Goal: Information Seeking & Learning: Learn about a topic

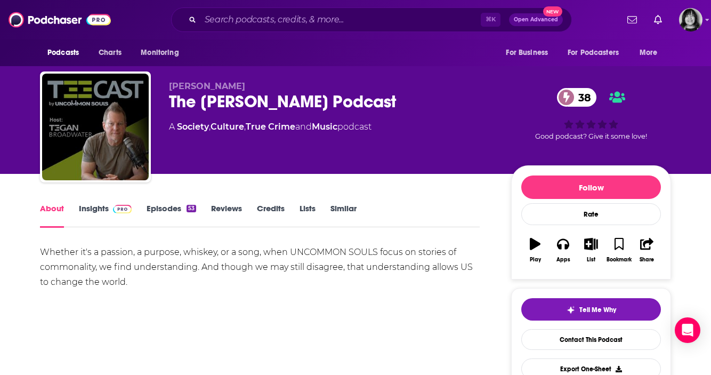
click at [312, 29] on div "⌘ K Open Advanced New" at bounding box center [371, 19] width 401 height 25
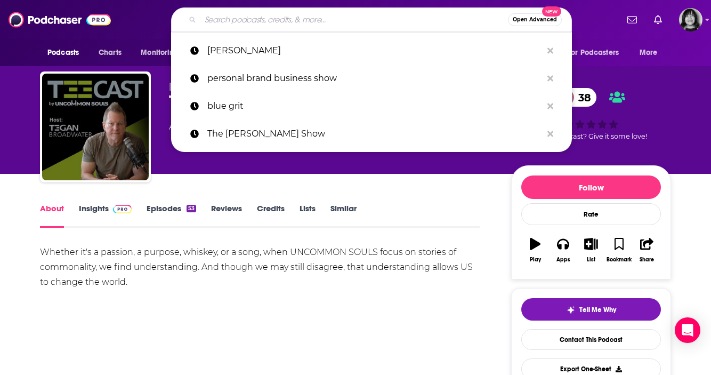
click at [313, 19] on input "Search podcasts, credits, & more..." at bounding box center [353, 19] width 307 height 17
paste input "[GEOGRAPHIC_DATA]"
type input "[GEOGRAPHIC_DATA]"
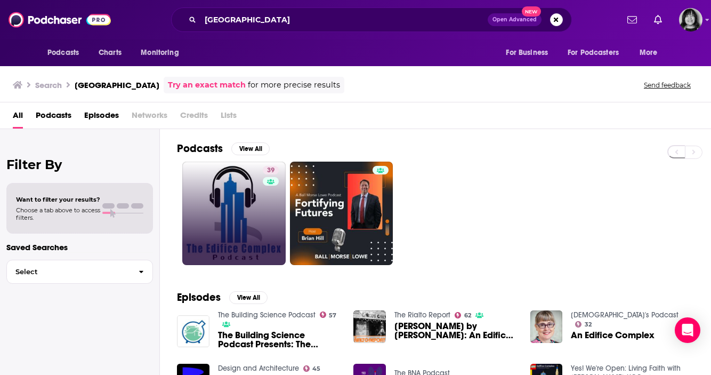
click at [223, 206] on link "39" at bounding box center [233, 212] width 103 height 103
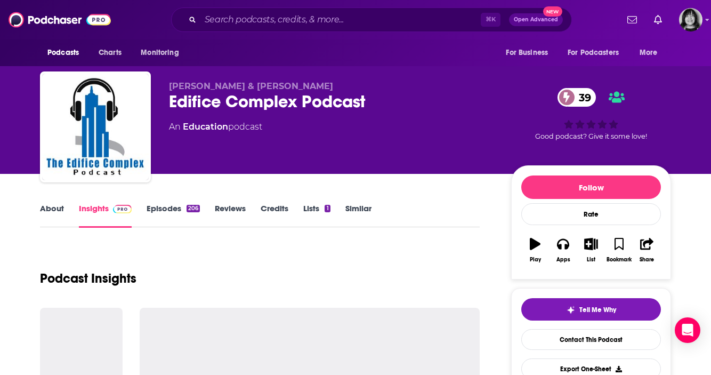
click at [58, 201] on div "About Insights Episodes 206 Reviews Credits Lists 1 Similar" at bounding box center [260, 214] width 440 height 26
click at [55, 205] on link "About" at bounding box center [52, 215] width 24 height 25
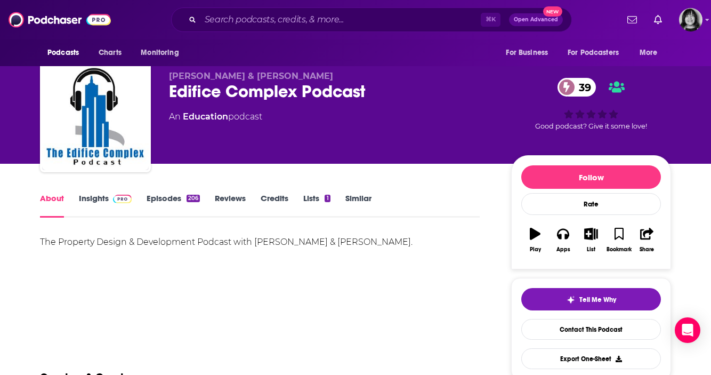
scroll to position [11, 0]
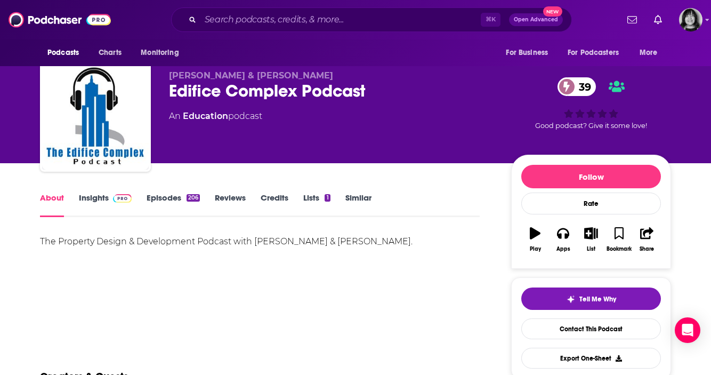
click at [98, 199] on link "Insights" at bounding box center [105, 204] width 53 height 25
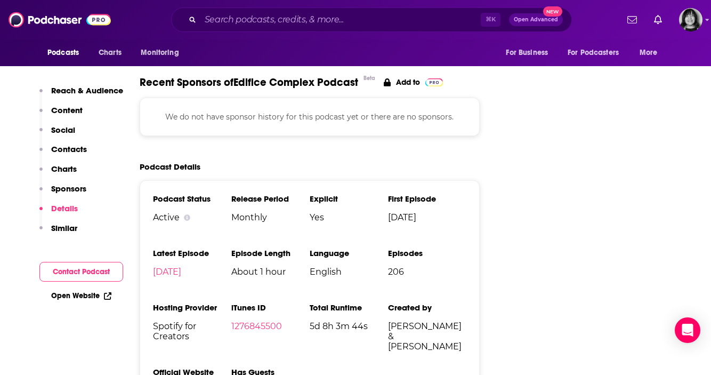
scroll to position [1255, 0]
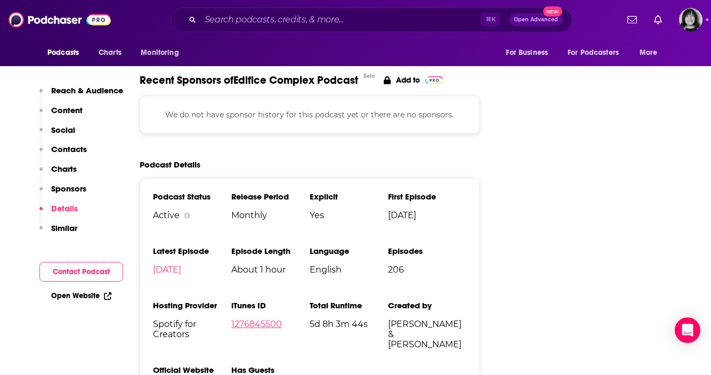
click at [256, 319] on link "1276845500" at bounding box center [256, 324] width 51 height 10
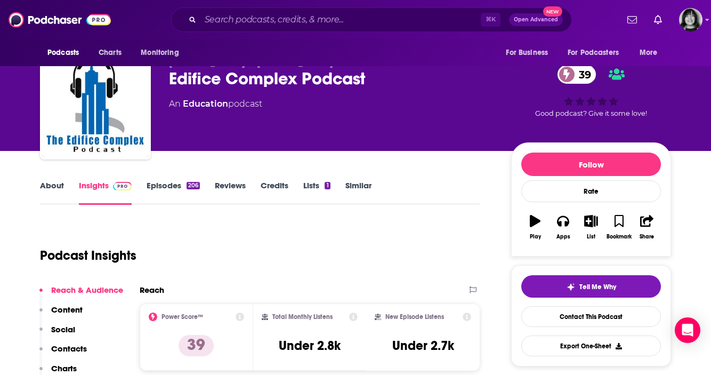
scroll to position [0, 0]
